Goal: Task Accomplishment & Management: Use online tool/utility

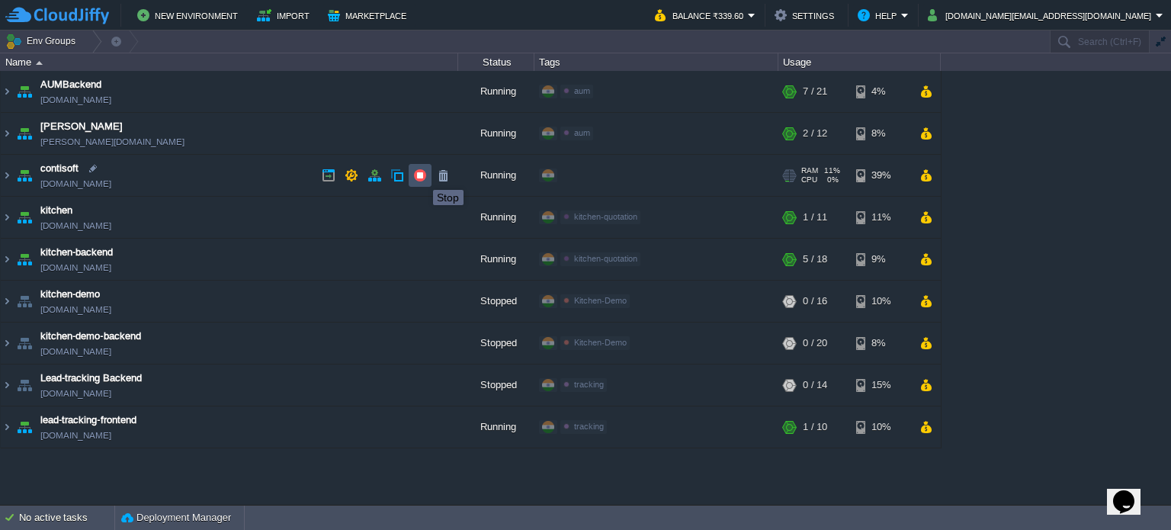
click at [421, 176] on button "button" at bounding box center [420, 175] width 14 height 14
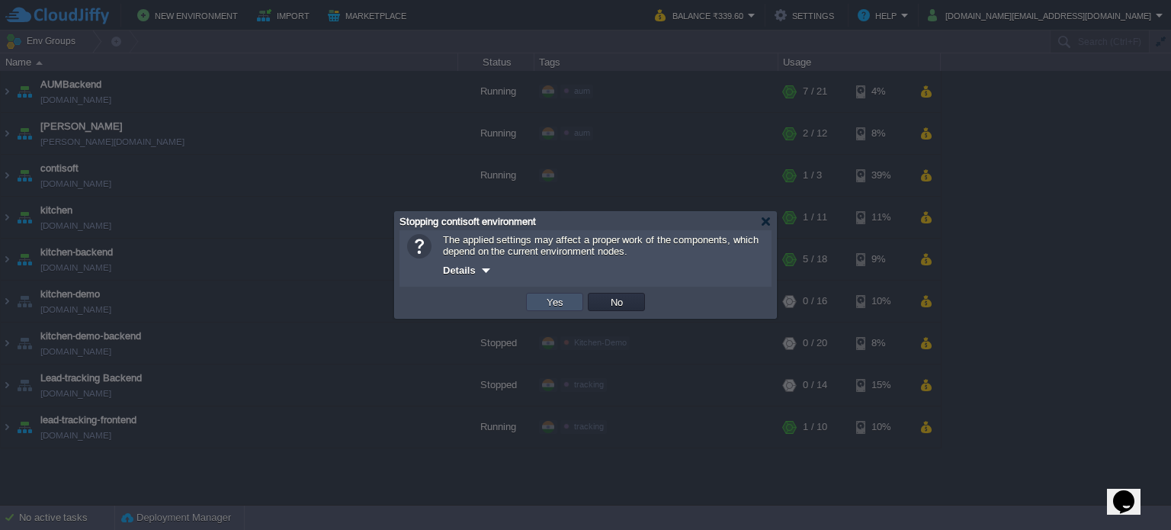
click at [551, 296] on button "Yes" at bounding box center [555, 302] width 26 height 14
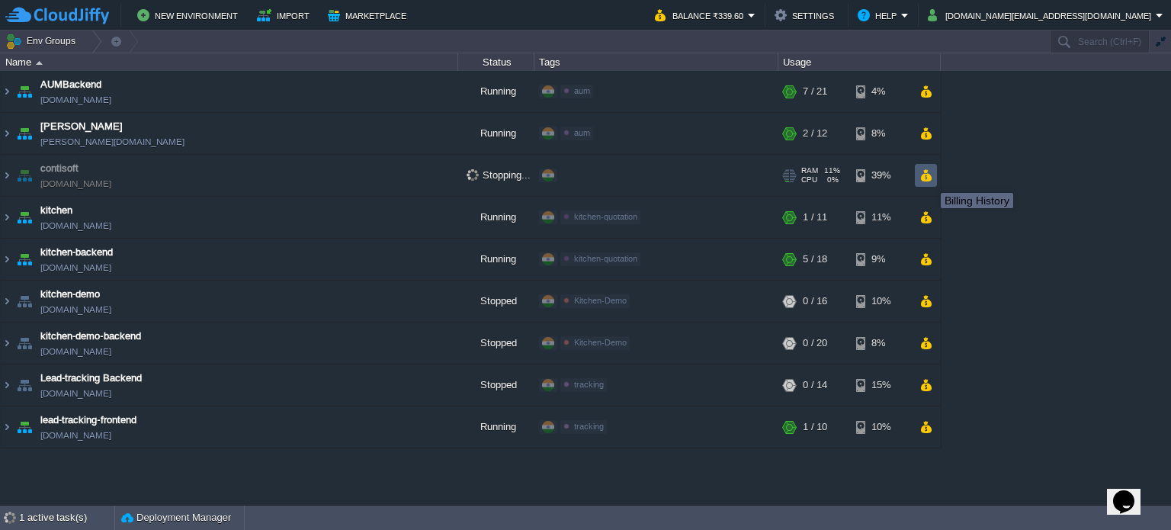
click at [929, 179] on button "button" at bounding box center [925, 175] width 13 height 14
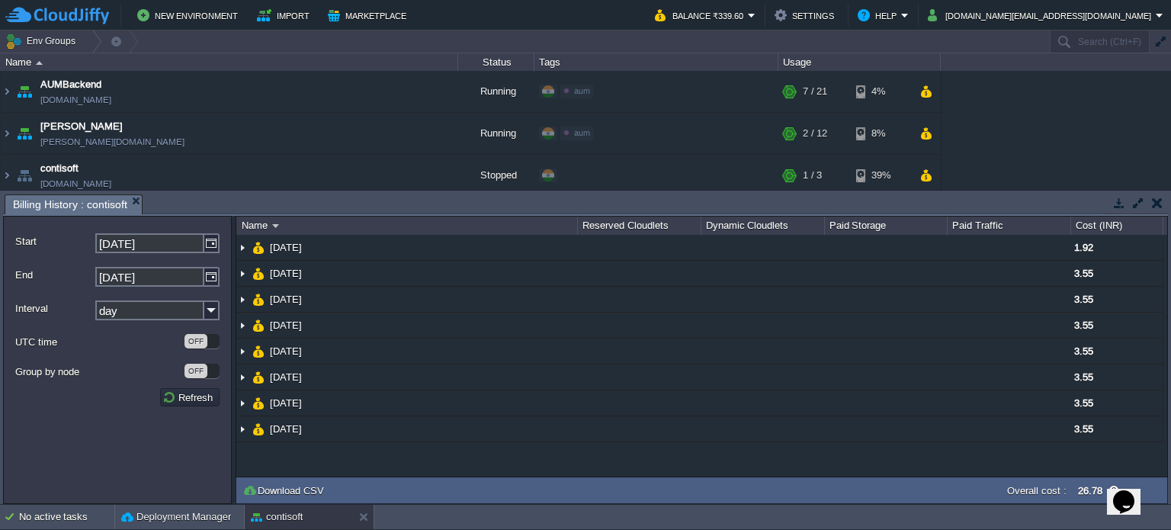
click at [1153, 204] on button "button" at bounding box center [1157, 203] width 11 height 14
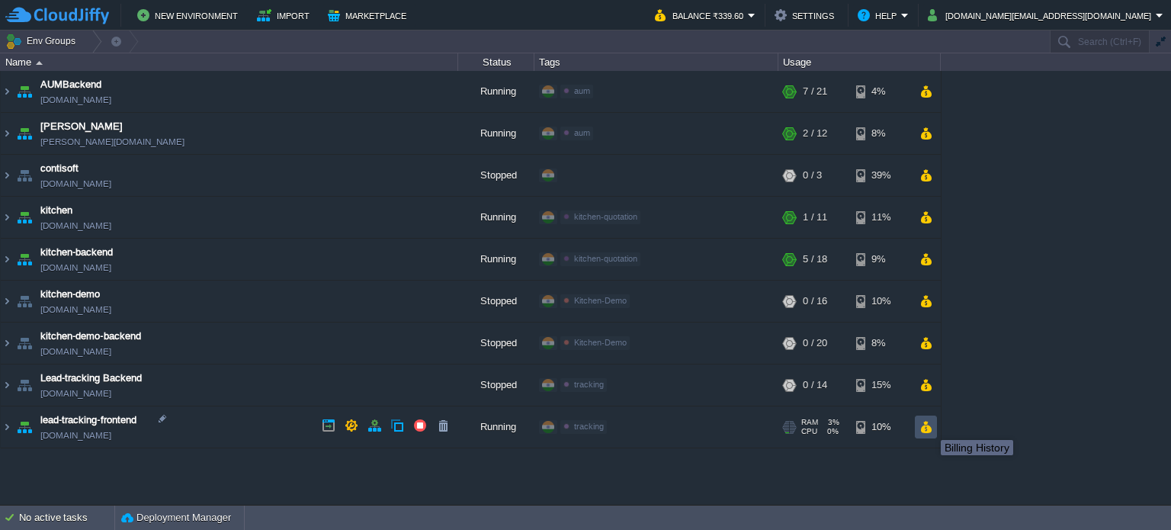
click at [929, 426] on button "button" at bounding box center [925, 427] width 13 height 14
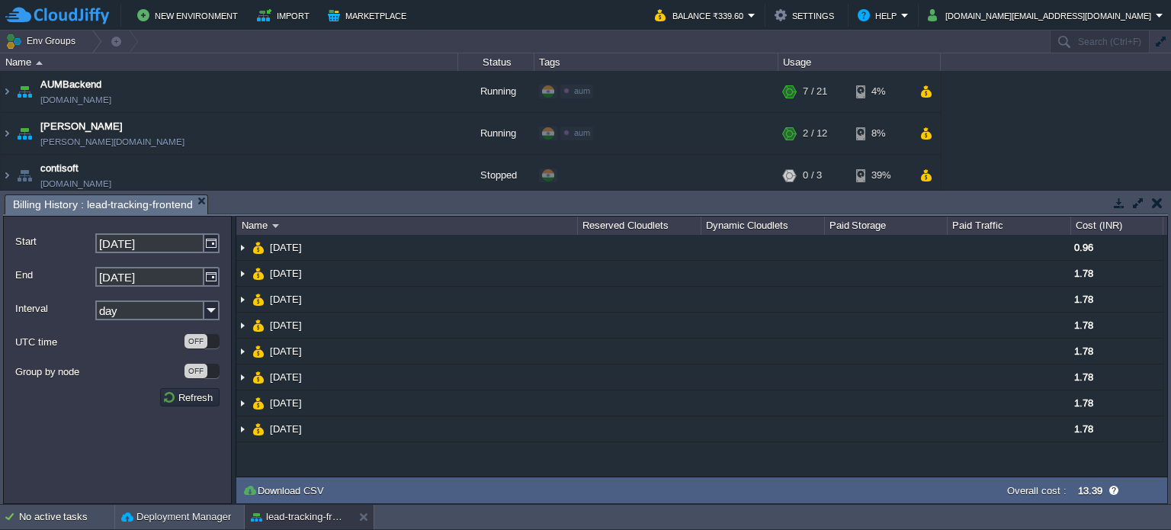
click at [1158, 203] on button "button" at bounding box center [1157, 203] width 11 height 14
